Goal: Task Accomplishment & Management: Use online tool/utility

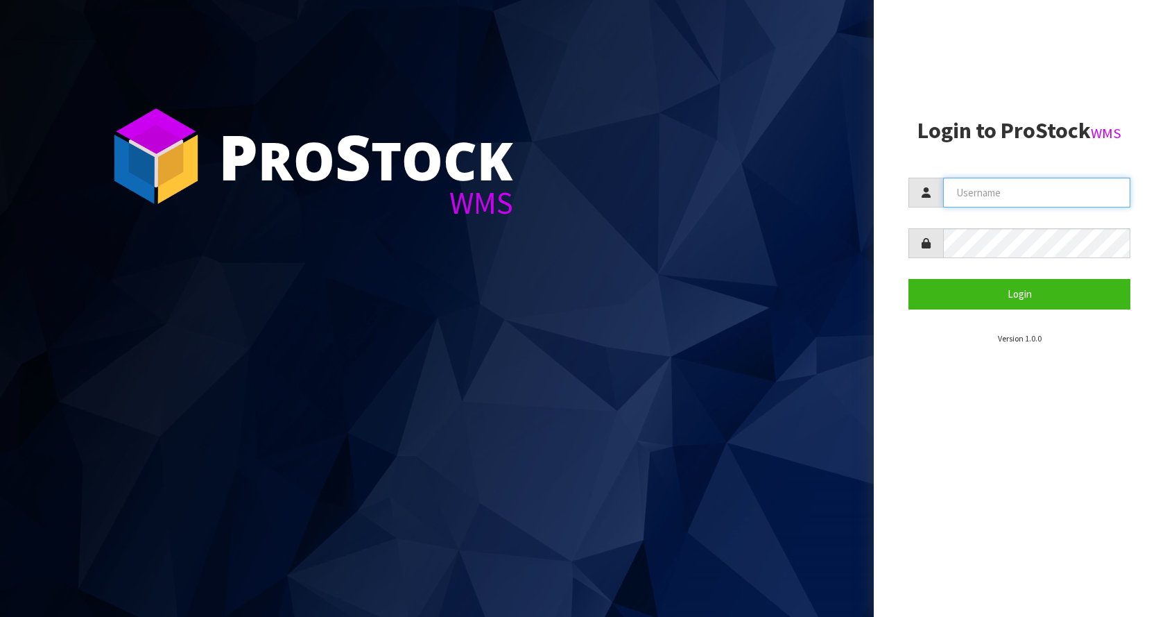
click at [946, 180] on input "text" at bounding box center [1036, 193] width 187 height 30
type input "[EMAIL_ADDRESS][DOMAIN_NAME]"
click at [909, 279] on button "Login" at bounding box center [1020, 294] width 222 height 30
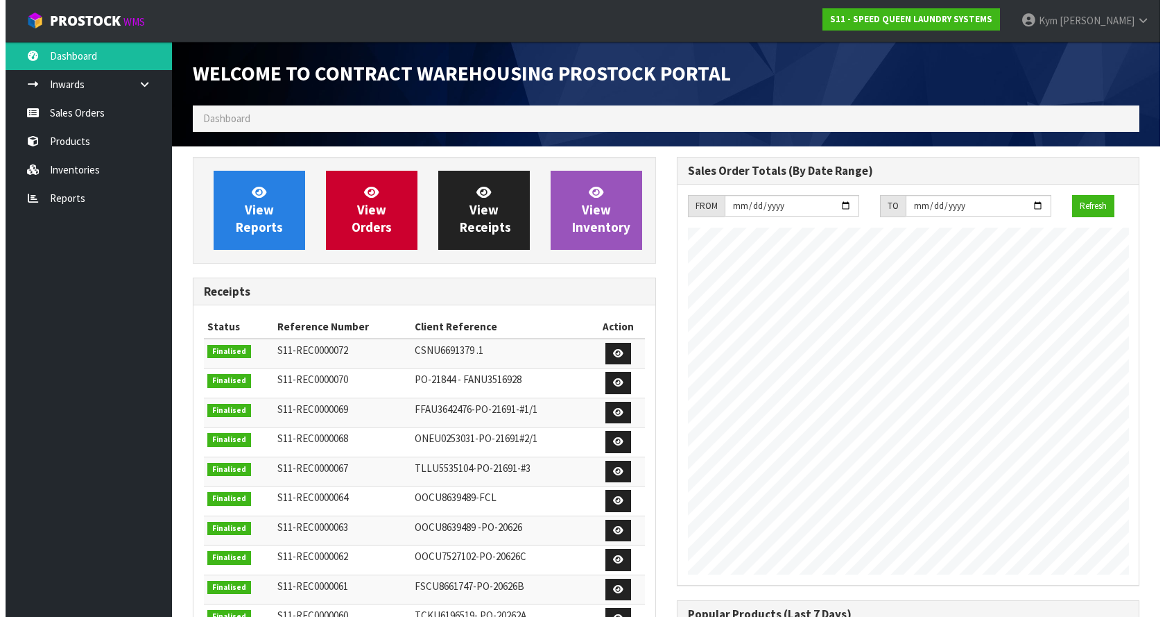
scroll to position [567, 484]
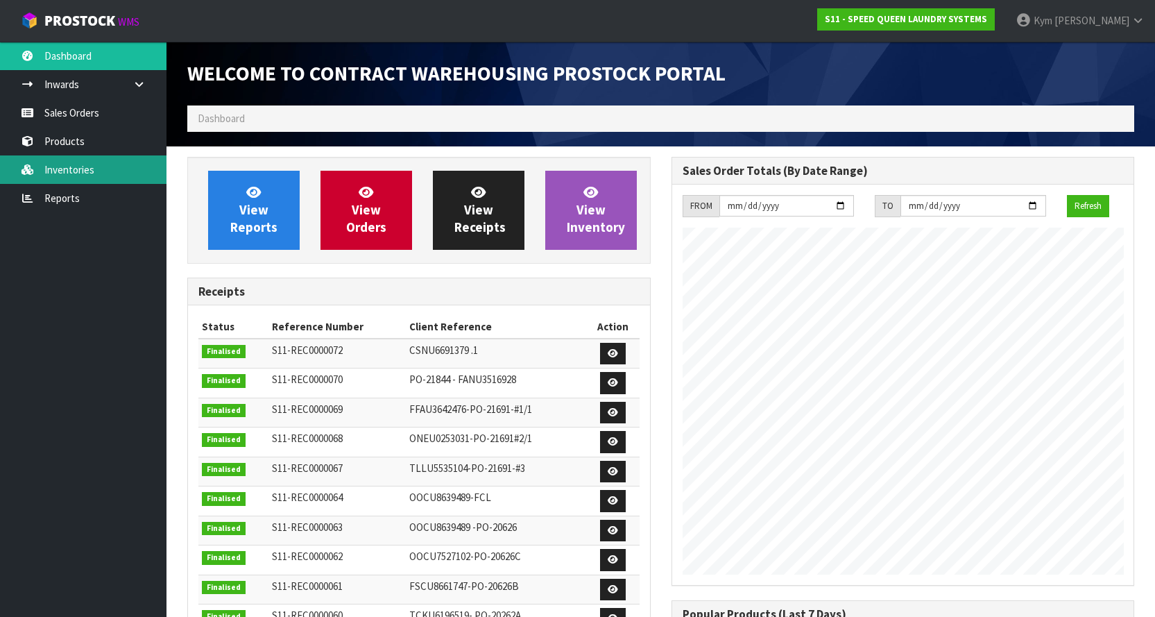
click at [142, 181] on link "Inventories" at bounding box center [83, 169] width 166 height 28
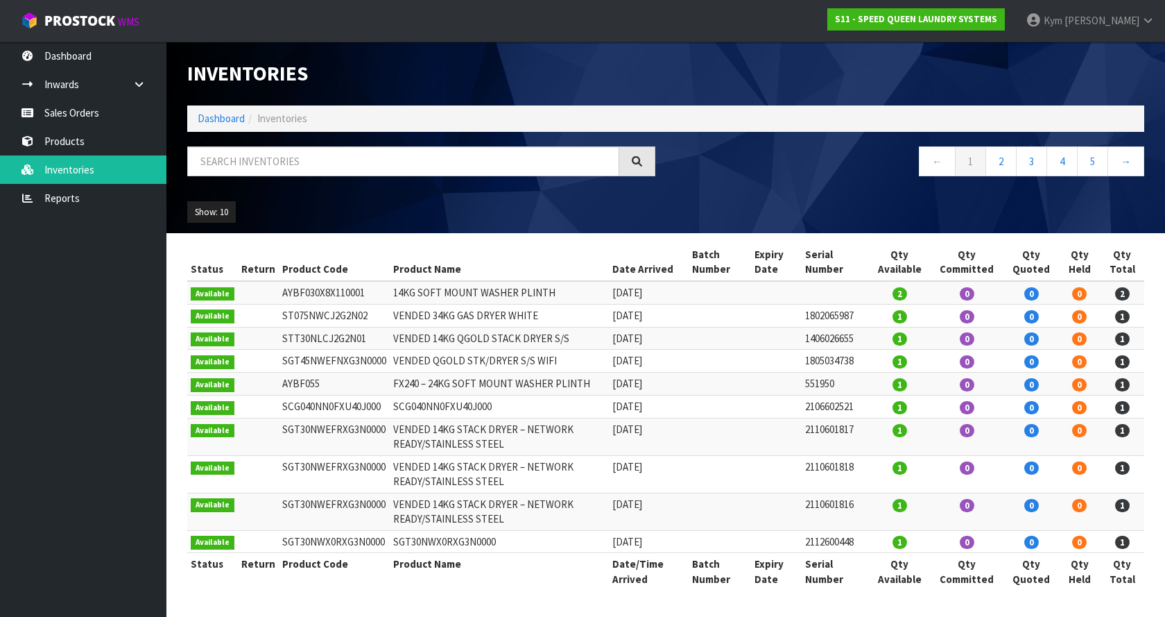
click at [268, 118] on span "Inventories" at bounding box center [282, 118] width 50 height 13
click at [257, 168] on input "text" at bounding box center [403, 161] width 432 height 30
paste input "2410601529"
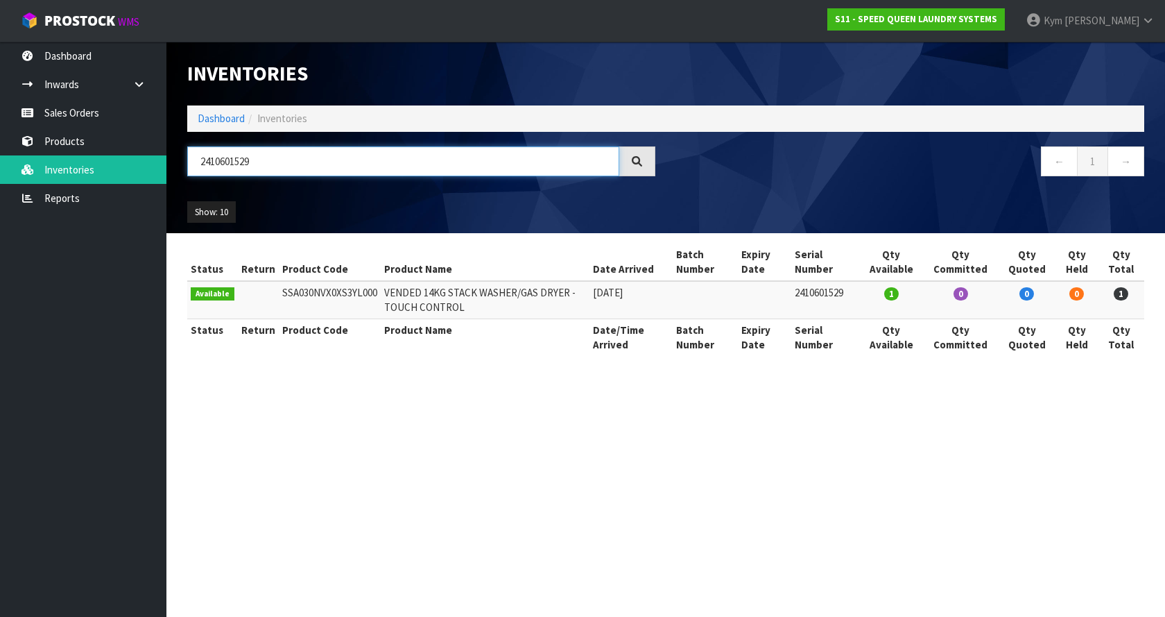
drag, startPoint x: 262, startPoint y: 160, endPoint x: 177, endPoint y: 179, distance: 87.5
click at [177, 179] on div "2410601529" at bounding box center [421, 166] width 489 height 40
click at [328, 291] on td "SSA030NVX0XS3YL000" at bounding box center [330, 299] width 102 height 37
click at [382, 171] on input "2410601529" at bounding box center [403, 161] width 432 height 30
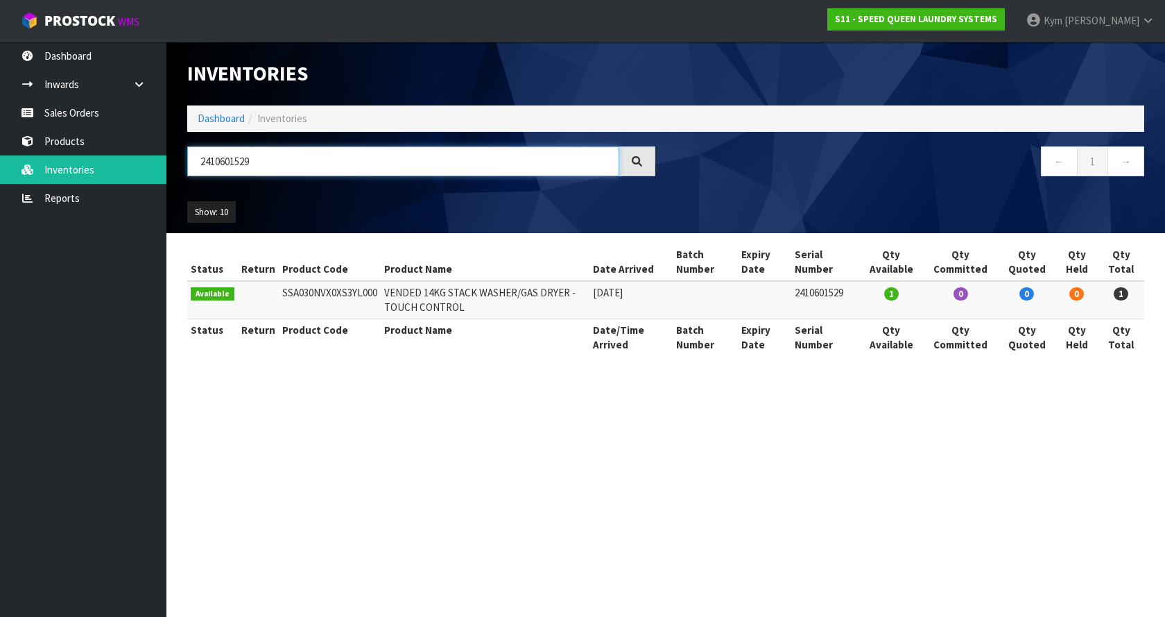
paste input "1601406"
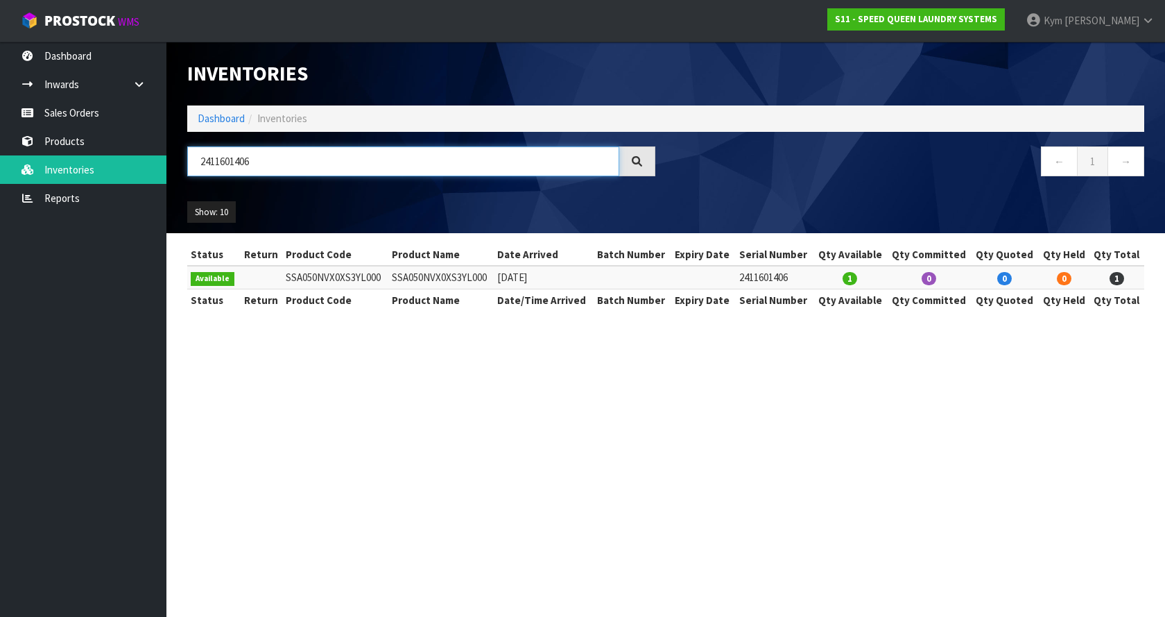
click at [335, 153] on input "2411601406" at bounding box center [403, 161] width 432 height 30
click at [334, 153] on input "2411601406" at bounding box center [403, 161] width 432 height 30
click at [322, 162] on input "2411601406" at bounding box center [403, 161] width 432 height 30
paste input "7"
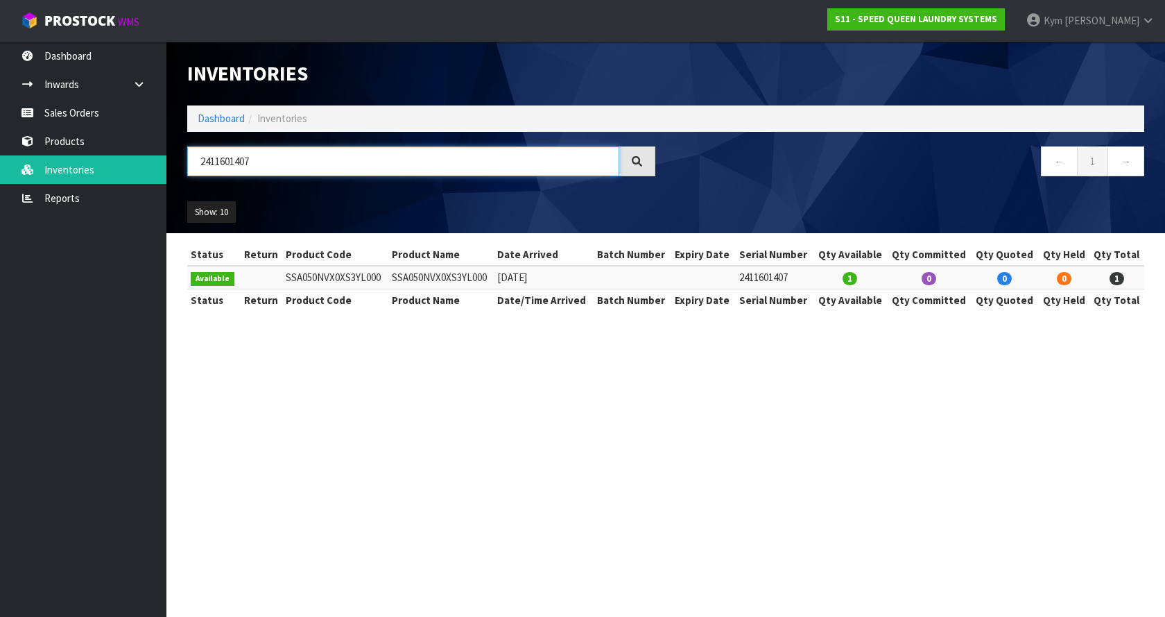
click at [334, 164] on input "2411601407" at bounding box center [403, 161] width 432 height 30
paste input "45"
click at [289, 165] on input "2411601445" at bounding box center [403, 161] width 432 height 30
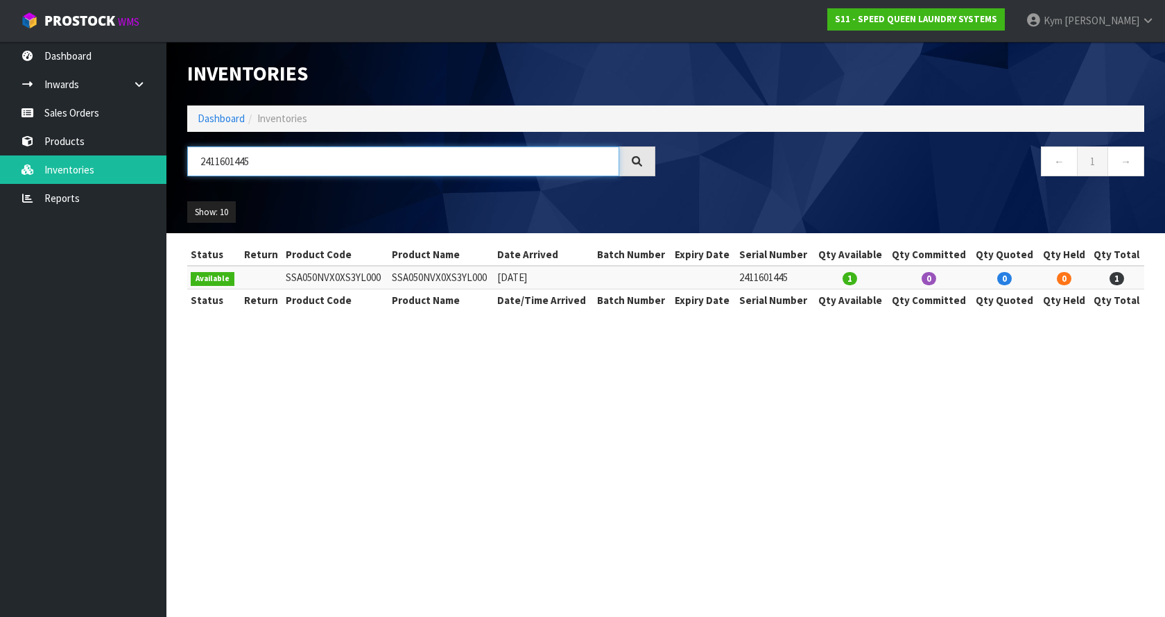
paste input "7"
click at [249, 155] on input "2411601447" at bounding box center [403, 161] width 432 height 30
paste input "0601528"
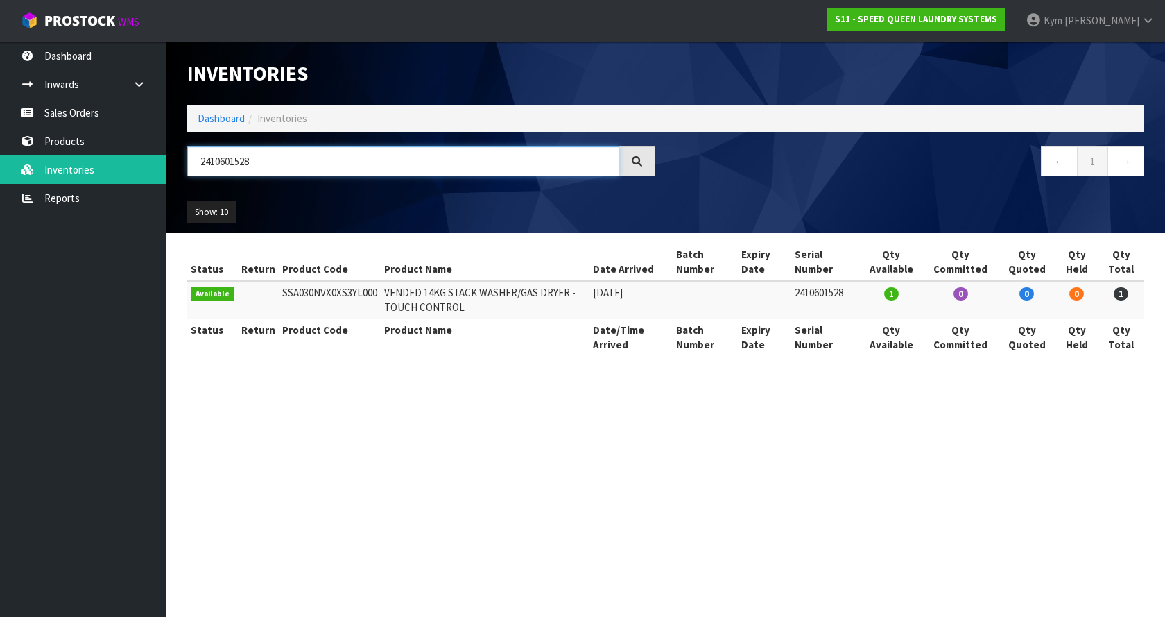
click at [305, 164] on input "2410601528" at bounding box center [403, 161] width 432 height 30
click at [418, 252] on th "Product Name" at bounding box center [486, 261] width 210 height 37
click at [255, 157] on input "2410601529" at bounding box center [403, 161] width 432 height 30
paste input "07602110"
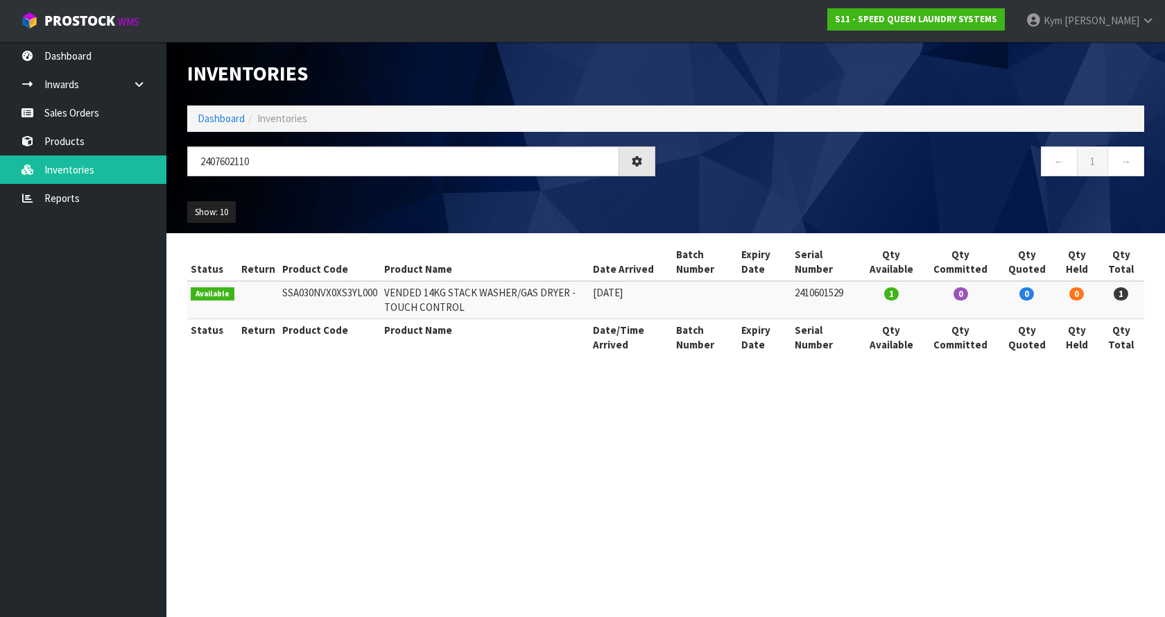
click at [445, 348] on section "Inventories Dashboard Inventories 2407602110 ← 1 → Show: 10 5 10 25 50 All Show…" at bounding box center [582, 308] width 1165 height 617
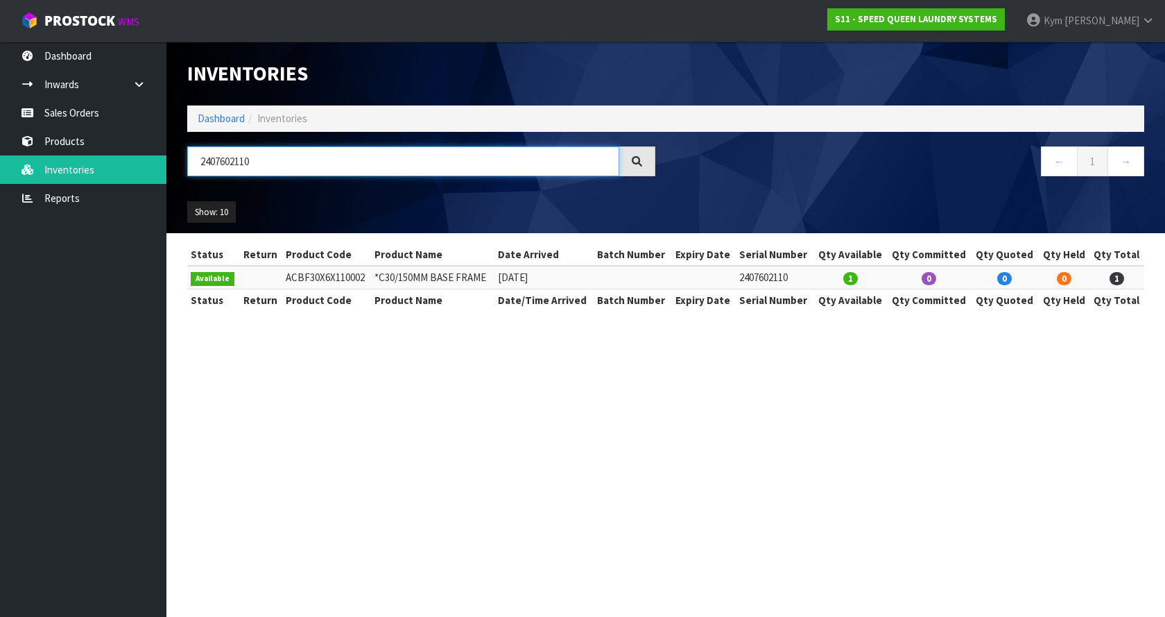
click at [251, 164] on input "2407602110" at bounding box center [403, 161] width 432 height 30
paste input "021"
click at [332, 348] on section "Inventories Dashboard Inventories 2407602021 ← 1 → Show: 10 5 10 25 50 All Show…" at bounding box center [582, 308] width 1165 height 617
click at [288, 165] on input "2407602021" at bounding box center [403, 161] width 432 height 30
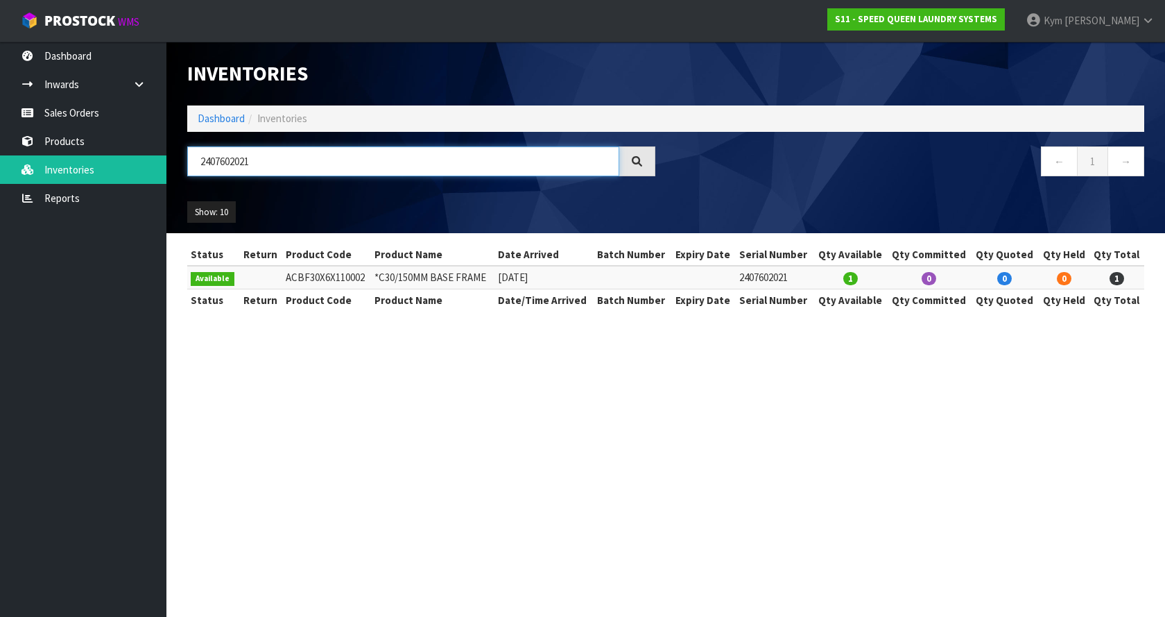
click at [287, 165] on input "2407602021" at bounding box center [403, 161] width 432 height 30
paste input "6602175"
click at [388, 169] on input "2406602175" at bounding box center [403, 161] width 432 height 30
type input "2406602172"
